Goal: Task Accomplishment & Management: Manage account settings

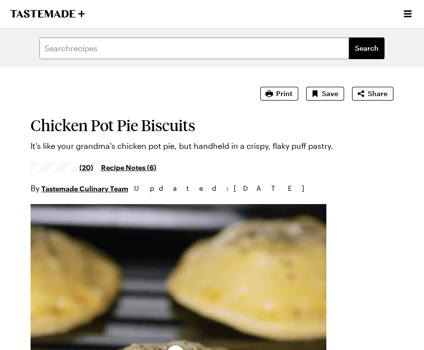
type textarea "x"
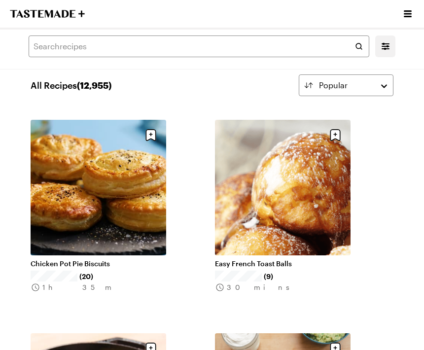
scroll to position [62, 0]
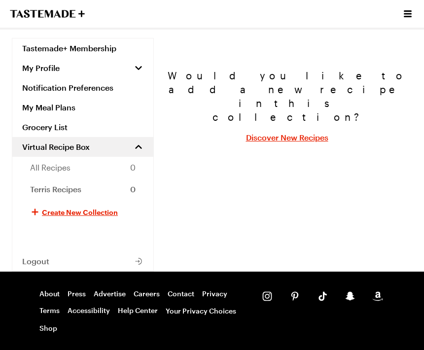
scroll to position [104, 0]
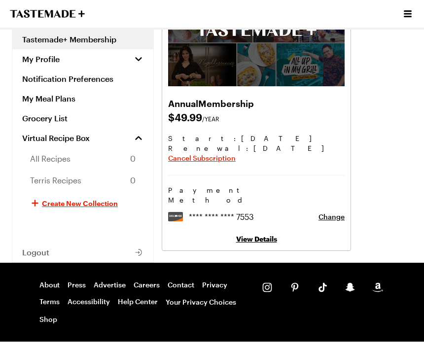
click at [261, 235] on link "View Details" at bounding box center [256, 239] width 41 height 8
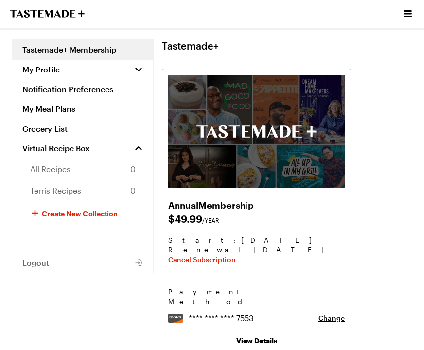
scroll to position [2, 0]
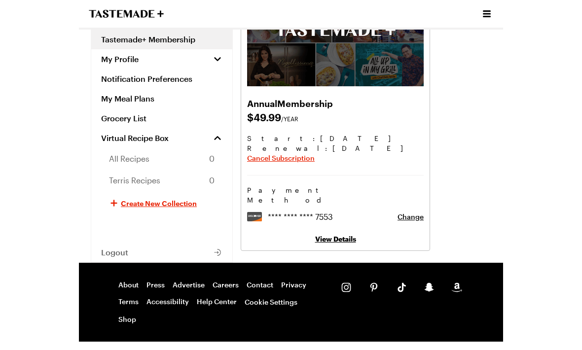
scroll to position [114, 0]
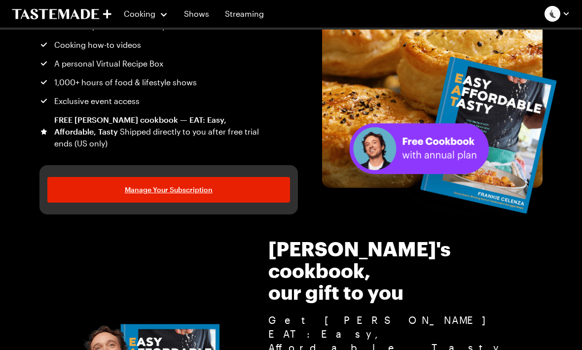
scroll to position [641, 0]
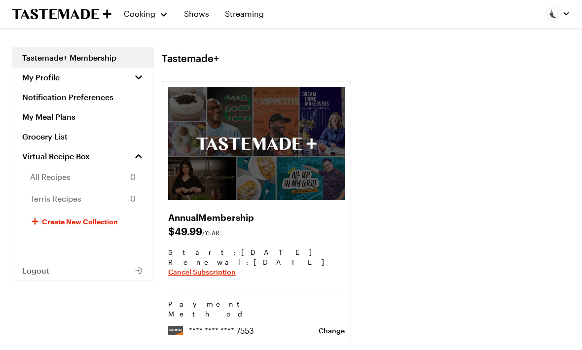
scroll to position [1516, 0]
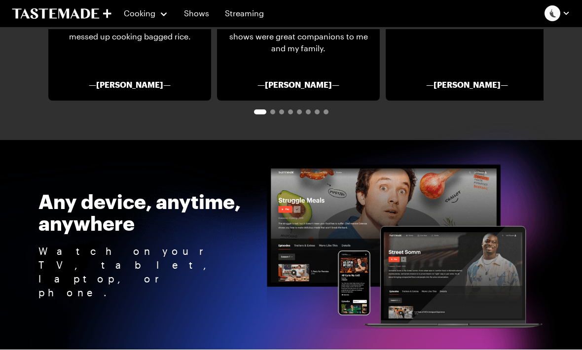
scroll to position [102, 0]
